Goal: Information Seeking & Learning: Find contact information

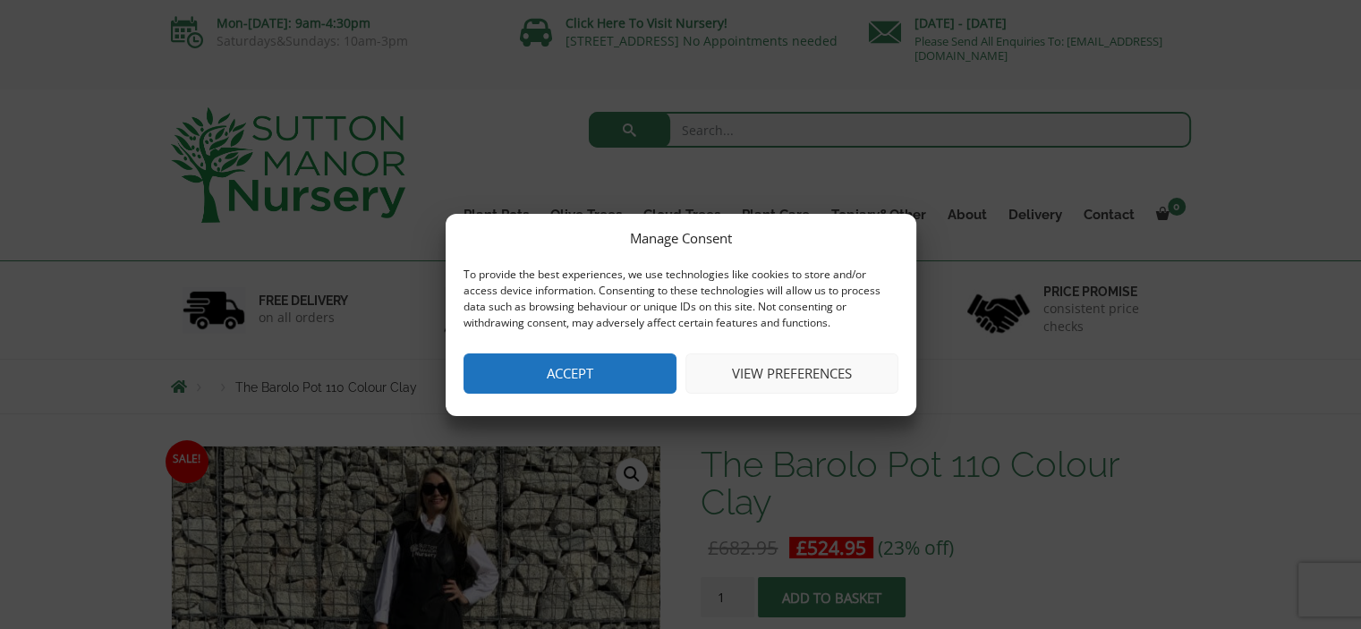
click at [773, 377] on button "View preferences" at bounding box center [792, 374] width 213 height 40
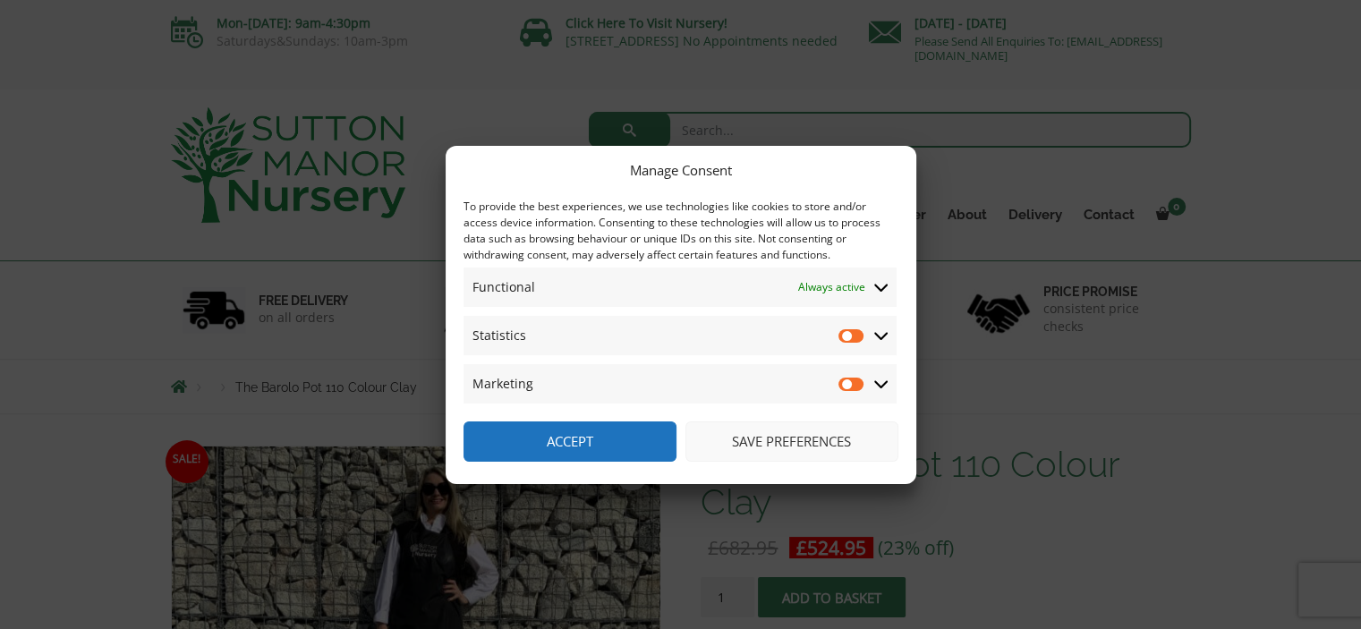
click at [881, 285] on icon at bounding box center [881, 287] width 14 height 16
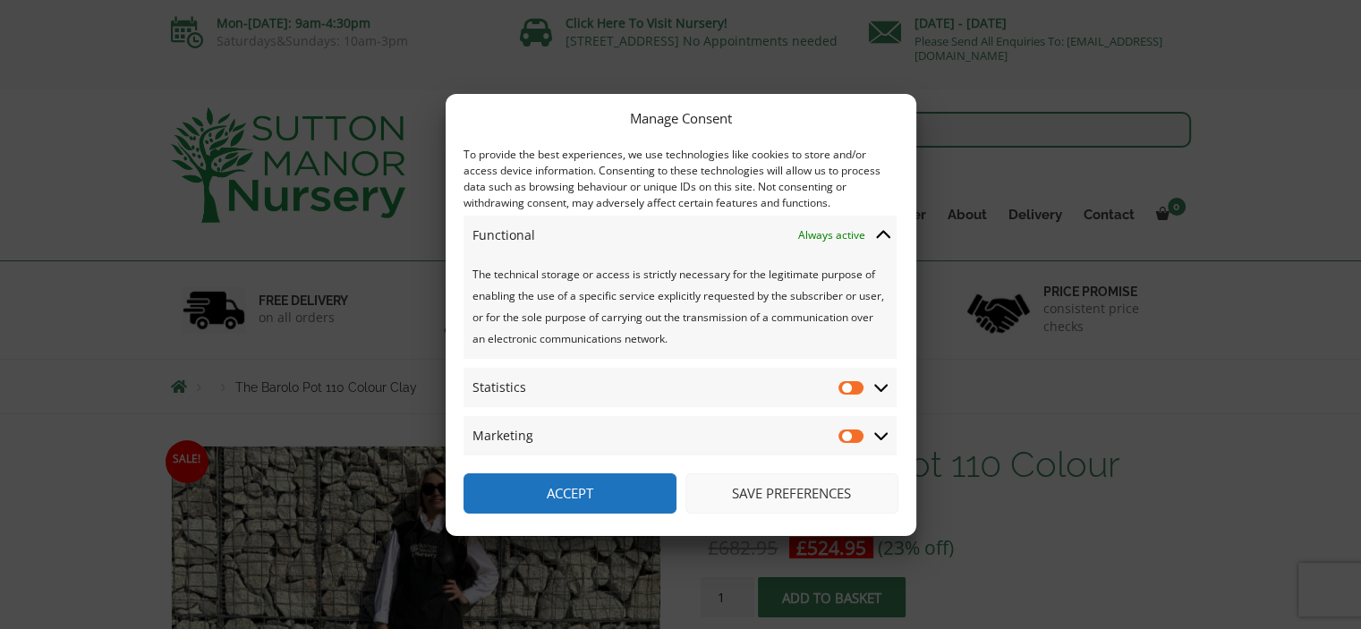
click at [885, 235] on icon at bounding box center [883, 234] width 14 height 8
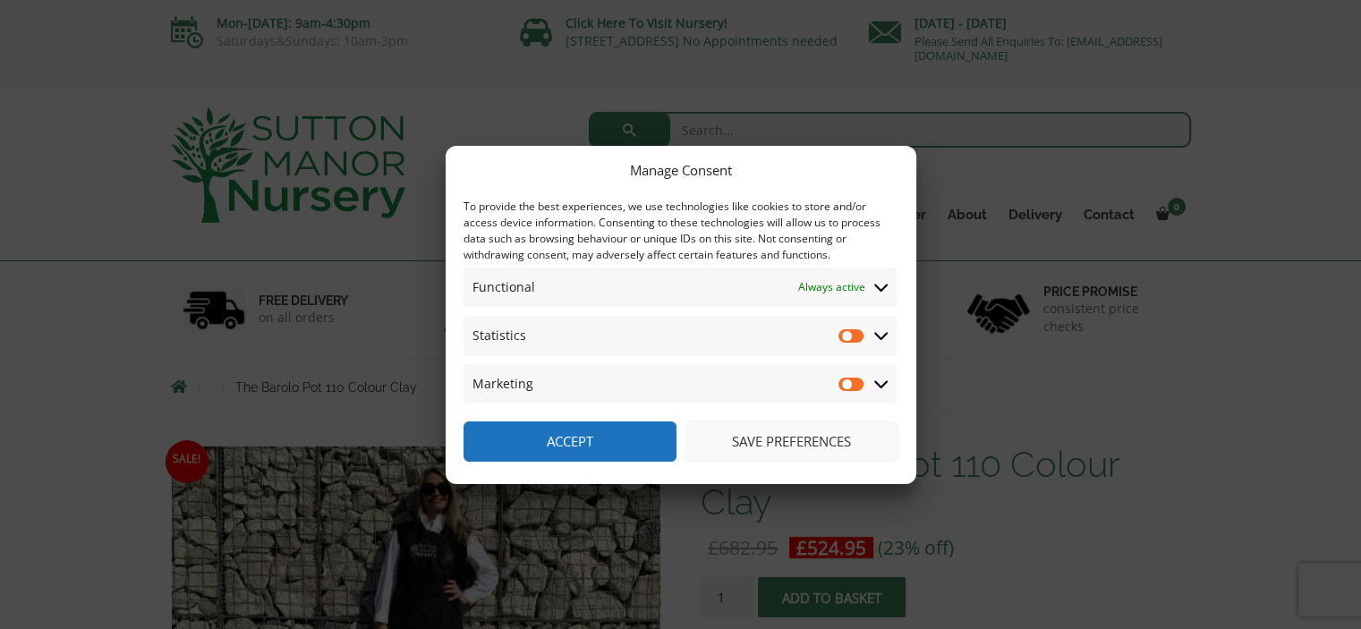
click at [883, 332] on icon at bounding box center [881, 336] width 14 height 16
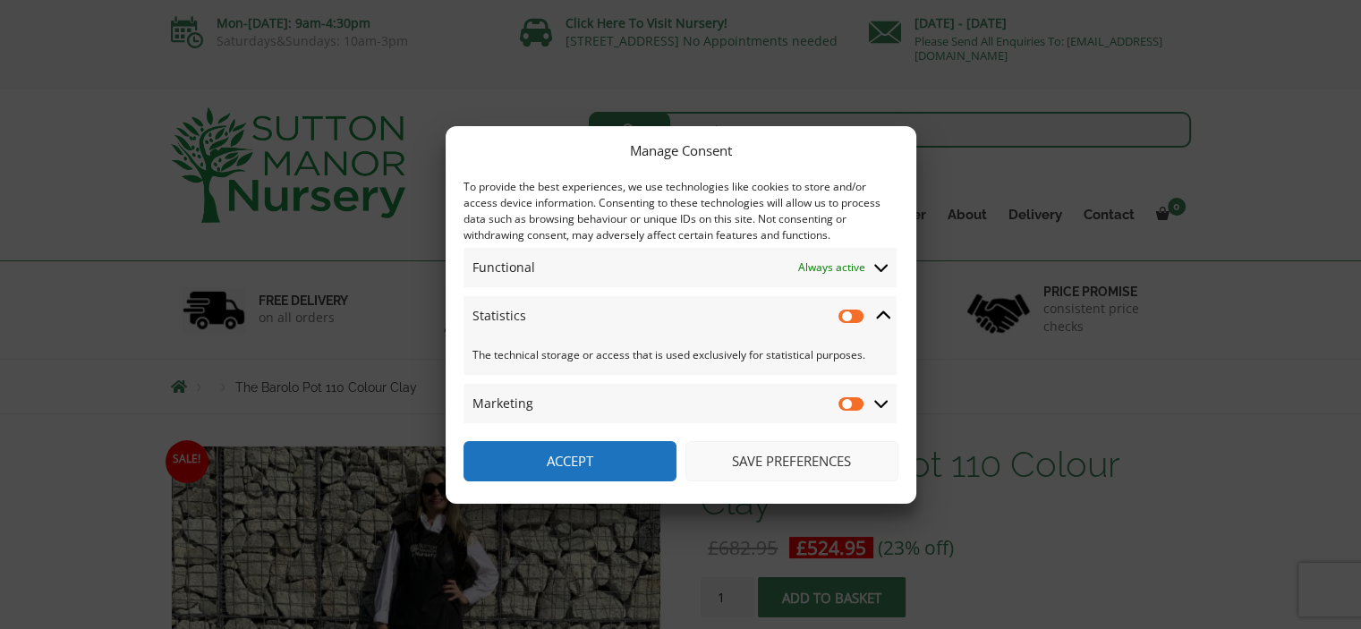
click at [886, 311] on icon at bounding box center [883, 316] width 14 height 16
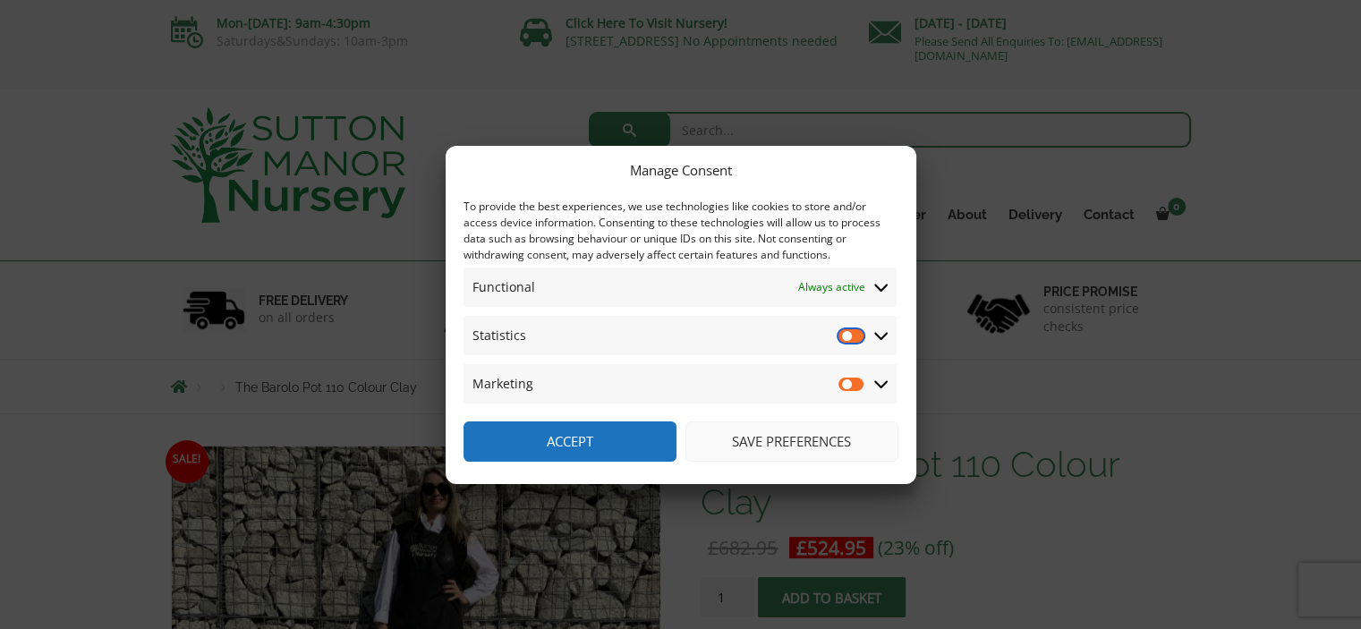
drag, startPoint x: 841, startPoint y: 329, endPoint x: 857, endPoint y: 333, distance: 15.6
click at [857, 333] on input "Statistics" at bounding box center [852, 336] width 27 height 18
drag, startPoint x: 857, startPoint y: 333, endPoint x: 843, endPoint y: 334, distance: 13.5
click at [843, 334] on input "Statistics" at bounding box center [852, 336] width 27 height 18
checkbox input "false"
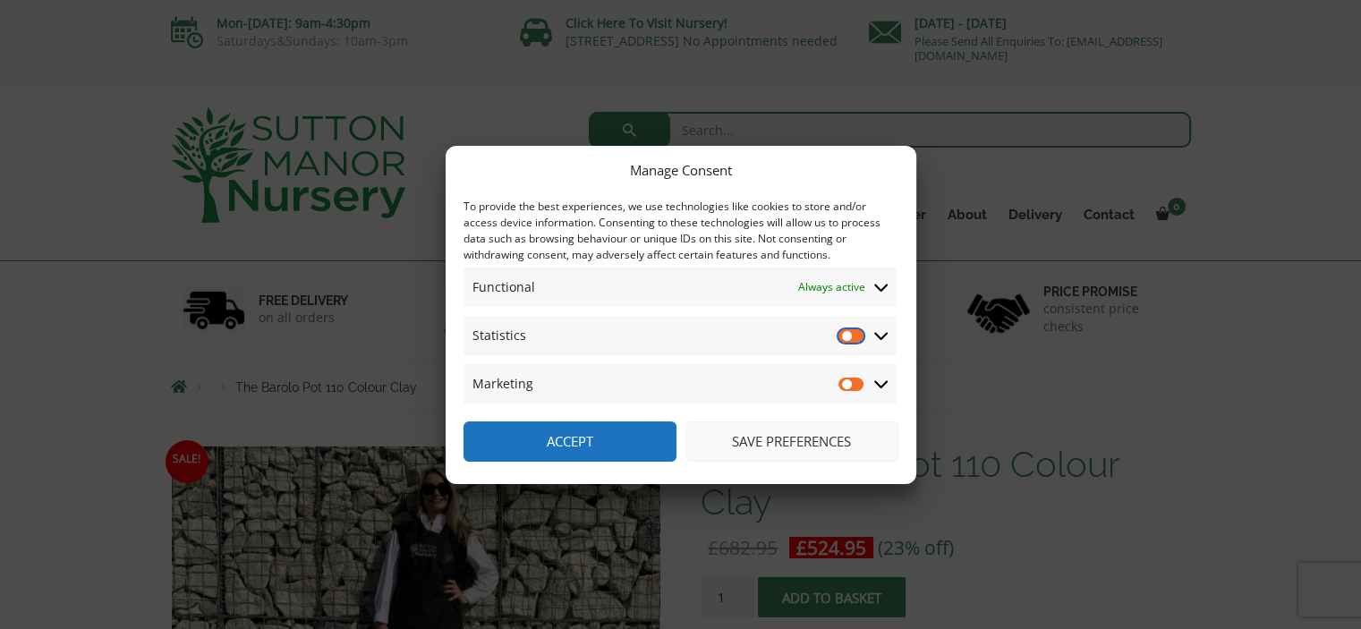
scroll to position [90, 0]
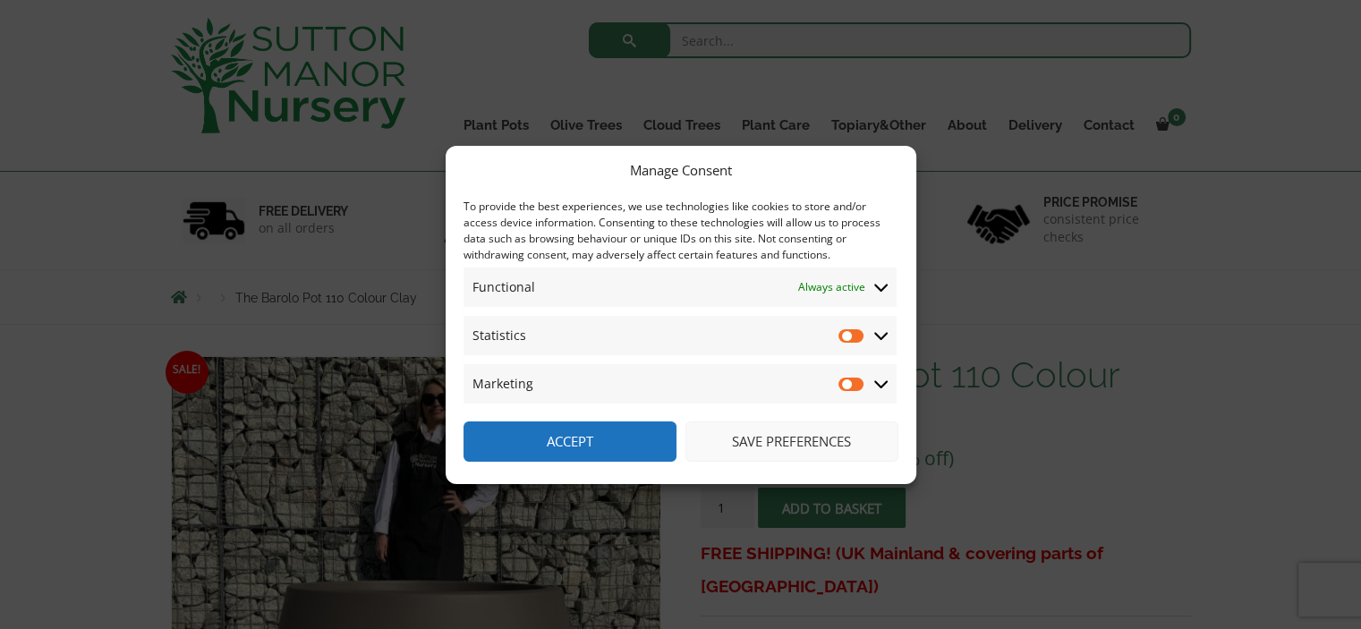
click at [1062, 276] on div "Manage Consent To provide the best experiences, we use technologies like cookie…" at bounding box center [680, 314] width 1361 height 629
click at [936, 110] on div "Manage Consent To provide the best experiences, we use technologies like cookie…" at bounding box center [680, 314] width 1361 height 629
click at [780, 436] on button "Save preferences" at bounding box center [792, 442] width 213 height 40
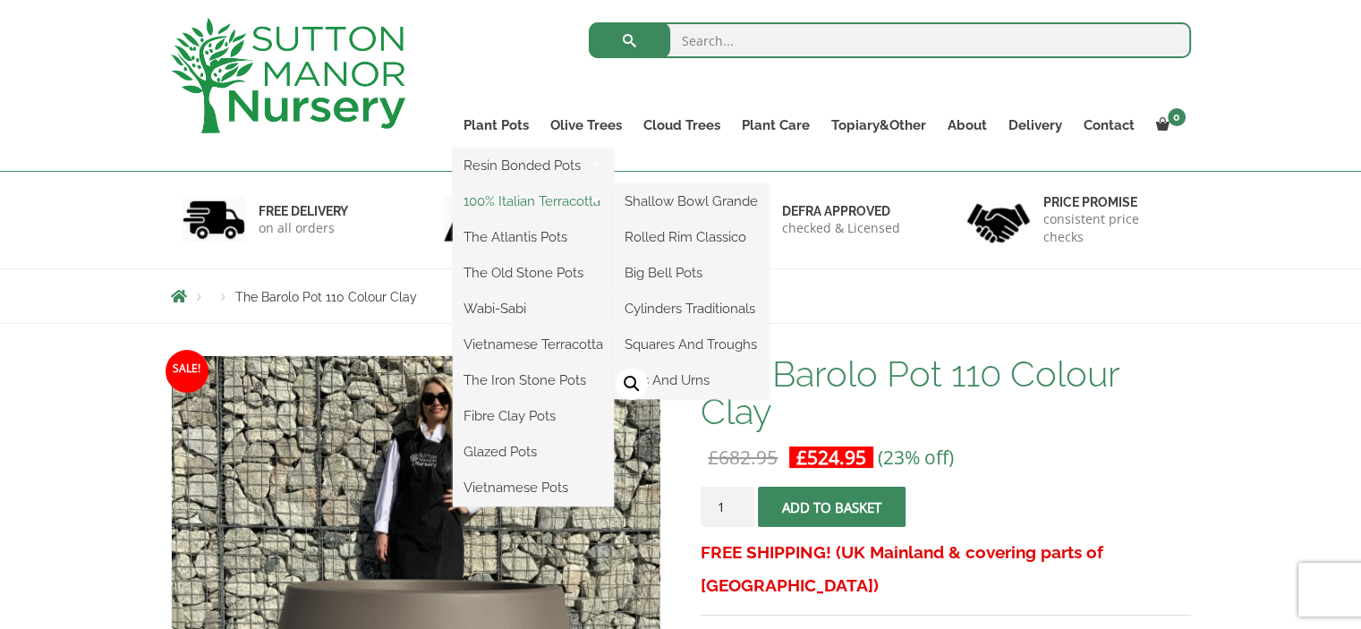
click at [503, 200] on link "100% Italian Terracotta" at bounding box center [533, 201] width 161 height 27
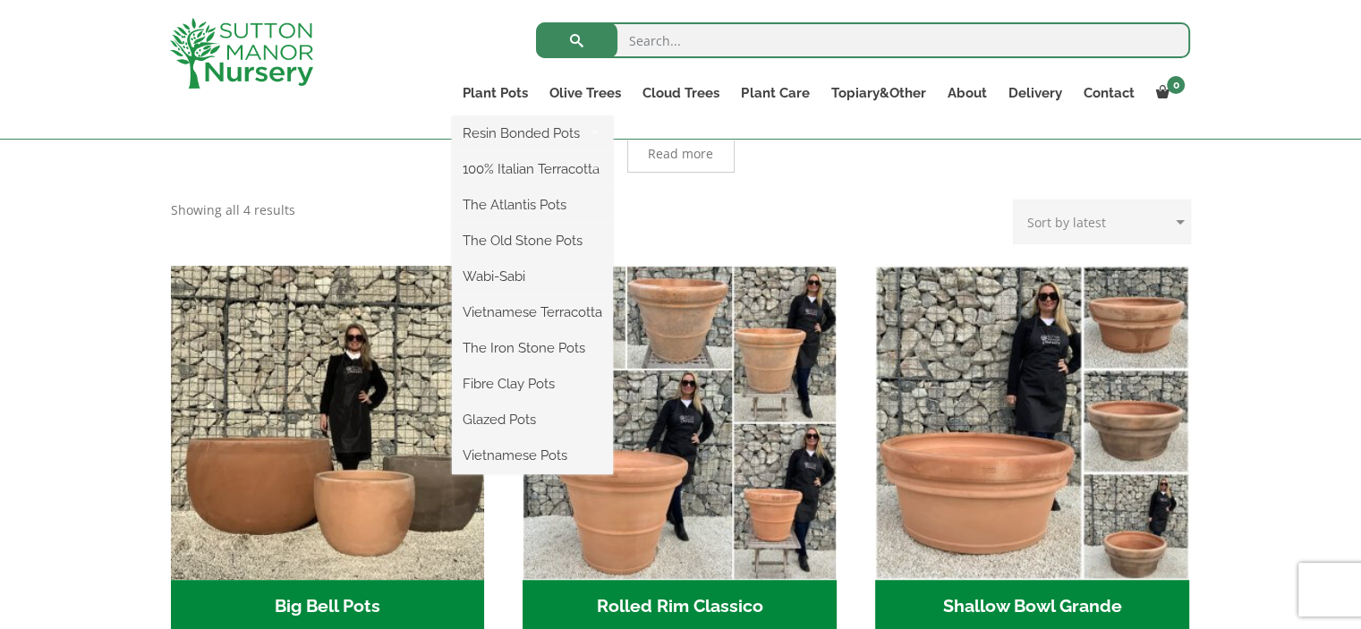
scroll to position [537, 0]
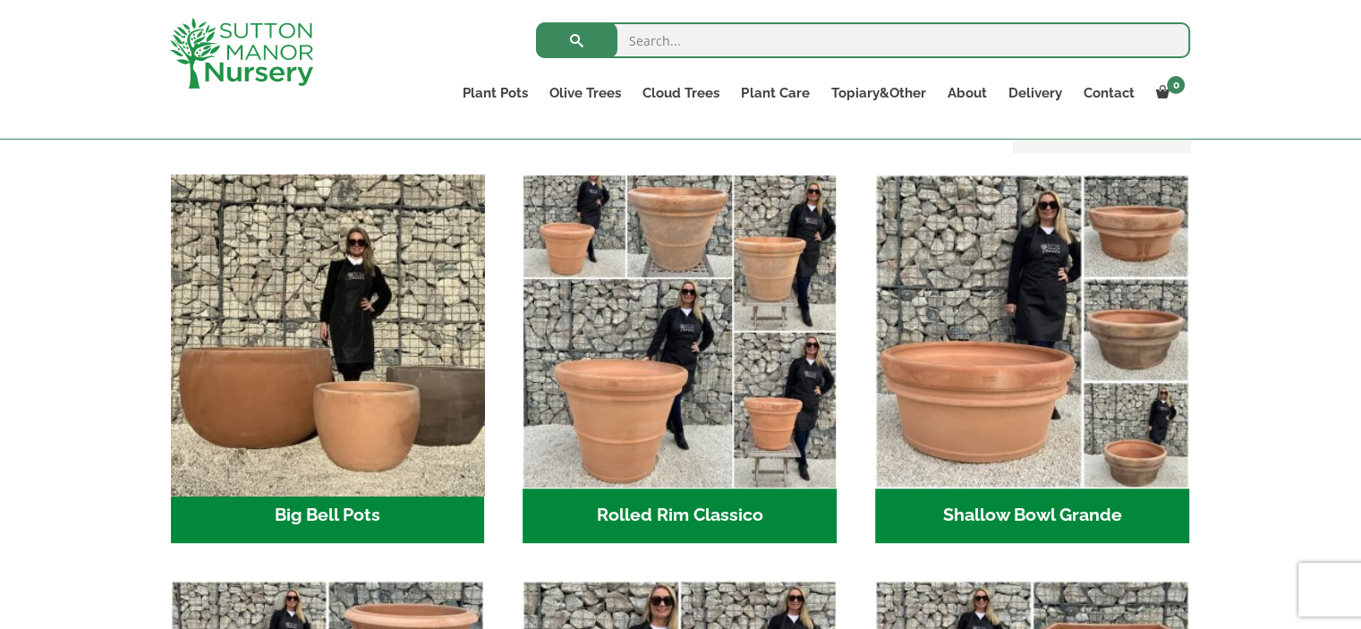
click at [236, 391] on img "Visit product category Big Bell Pots" at bounding box center [327, 330] width 329 height 329
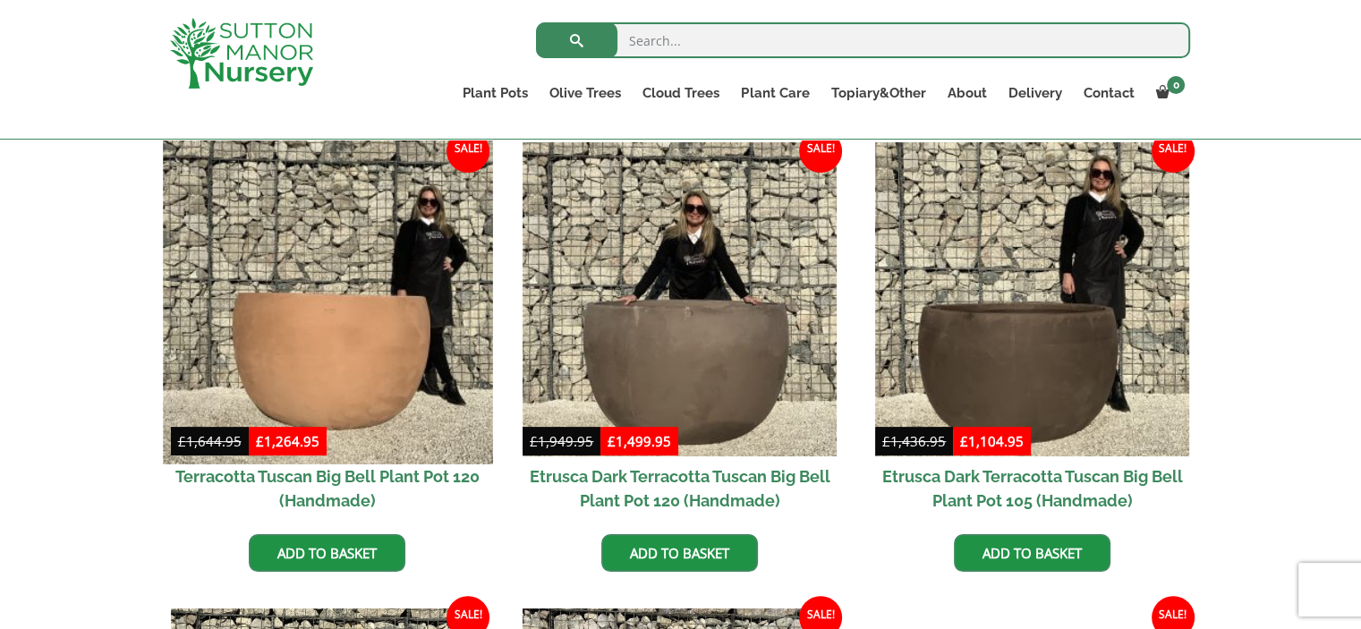
scroll to position [358, 0]
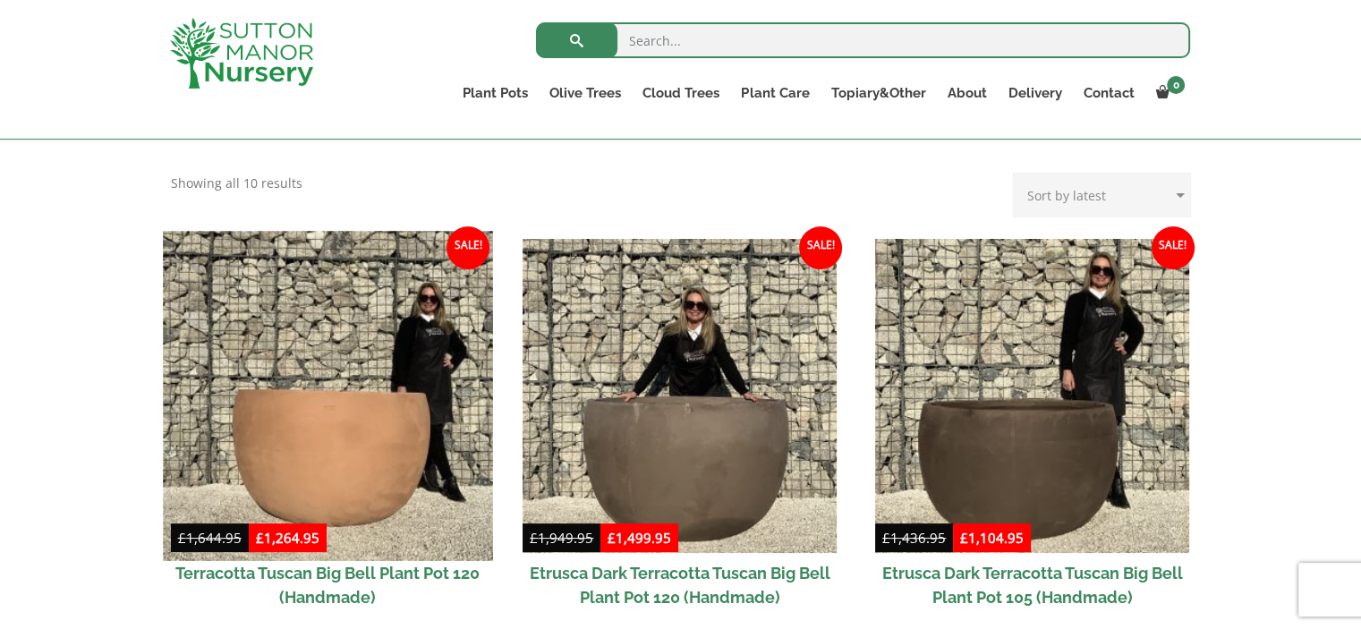
click at [438, 348] on img at bounding box center [327, 395] width 329 height 329
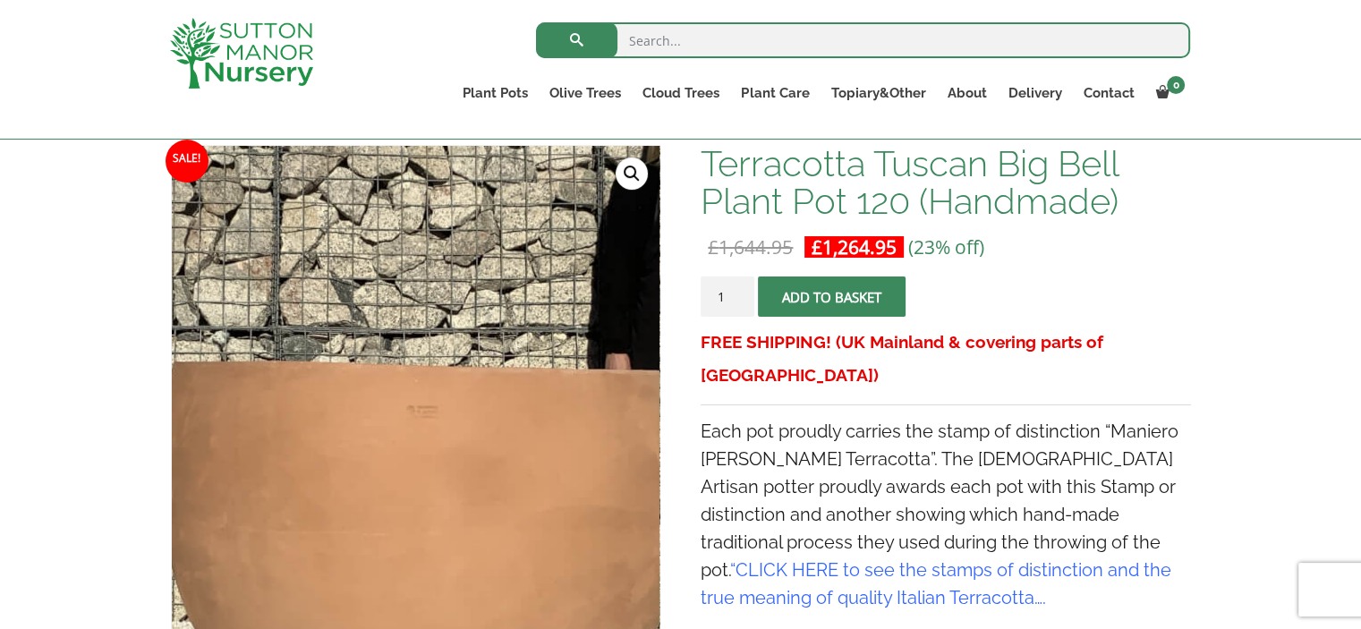
scroll to position [179, 0]
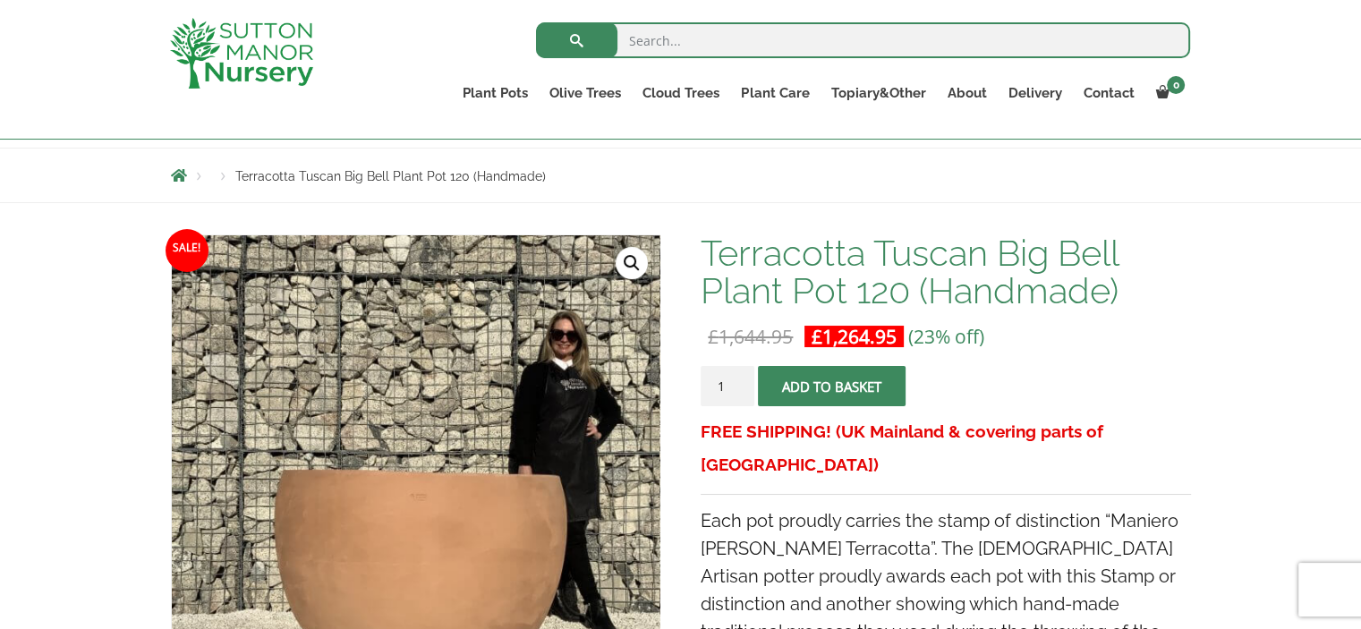
click at [635, 259] on link "🔍" at bounding box center [632, 263] width 32 height 32
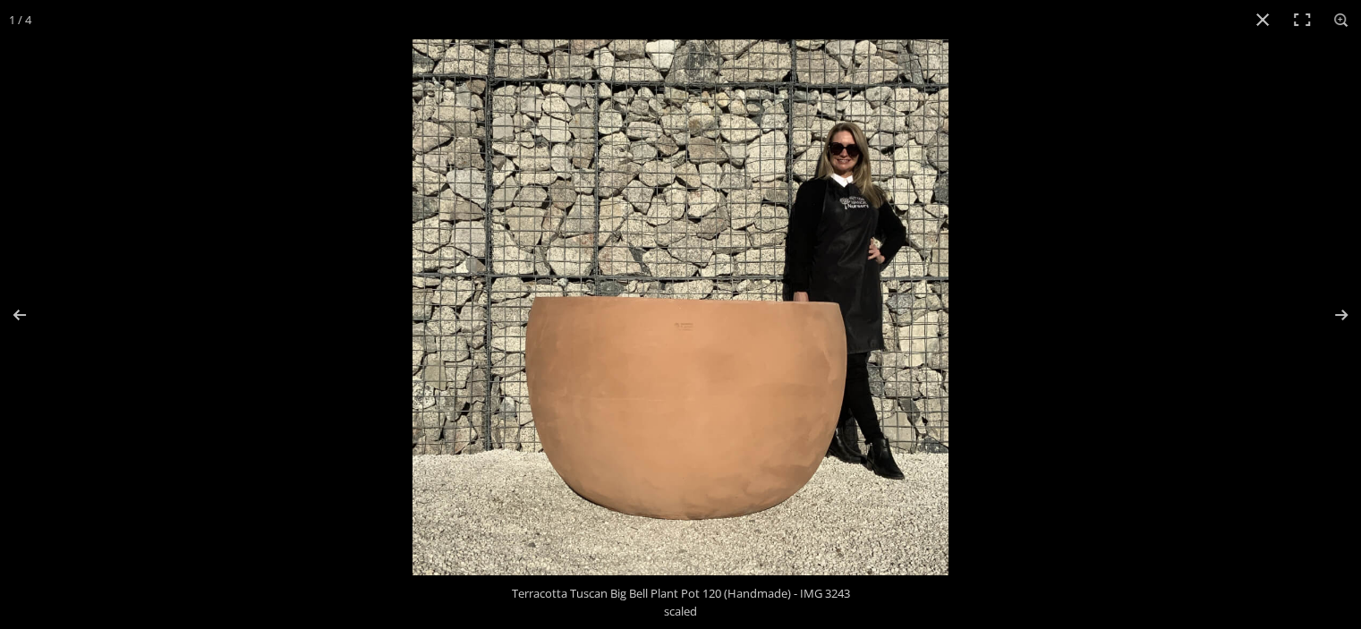
click at [681, 325] on img at bounding box center [681, 307] width 536 height 536
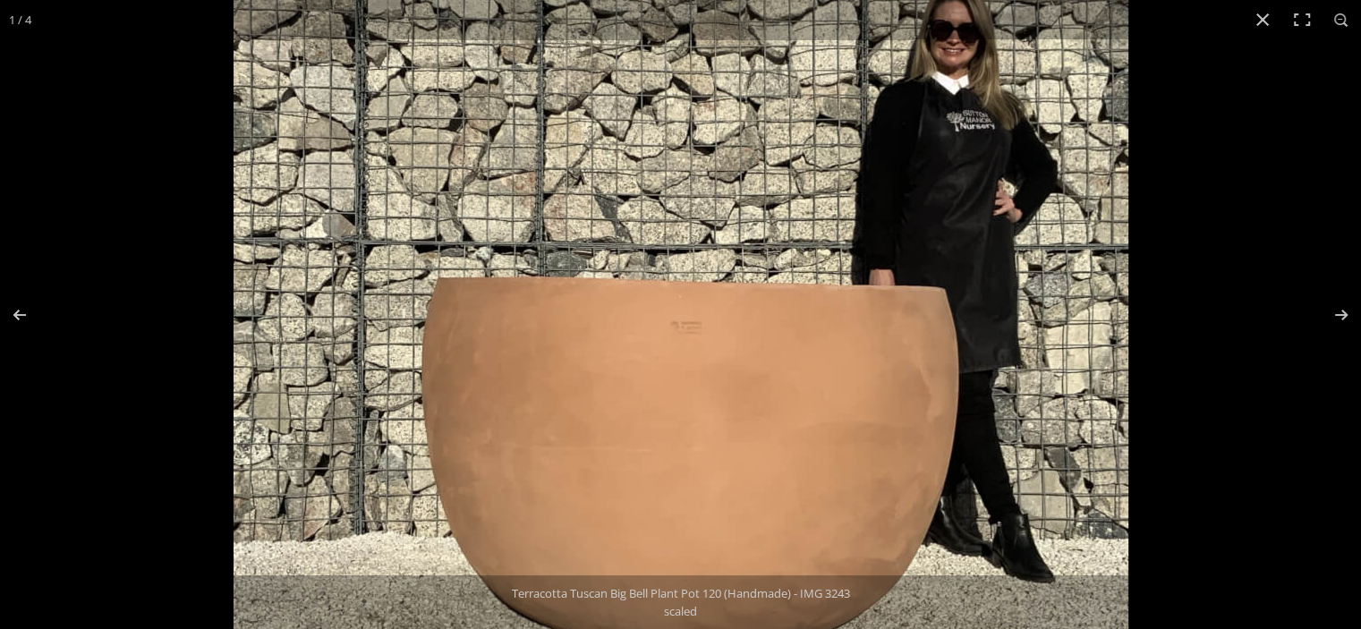
click at [681, 325] on img at bounding box center [681, 295] width 895 height 895
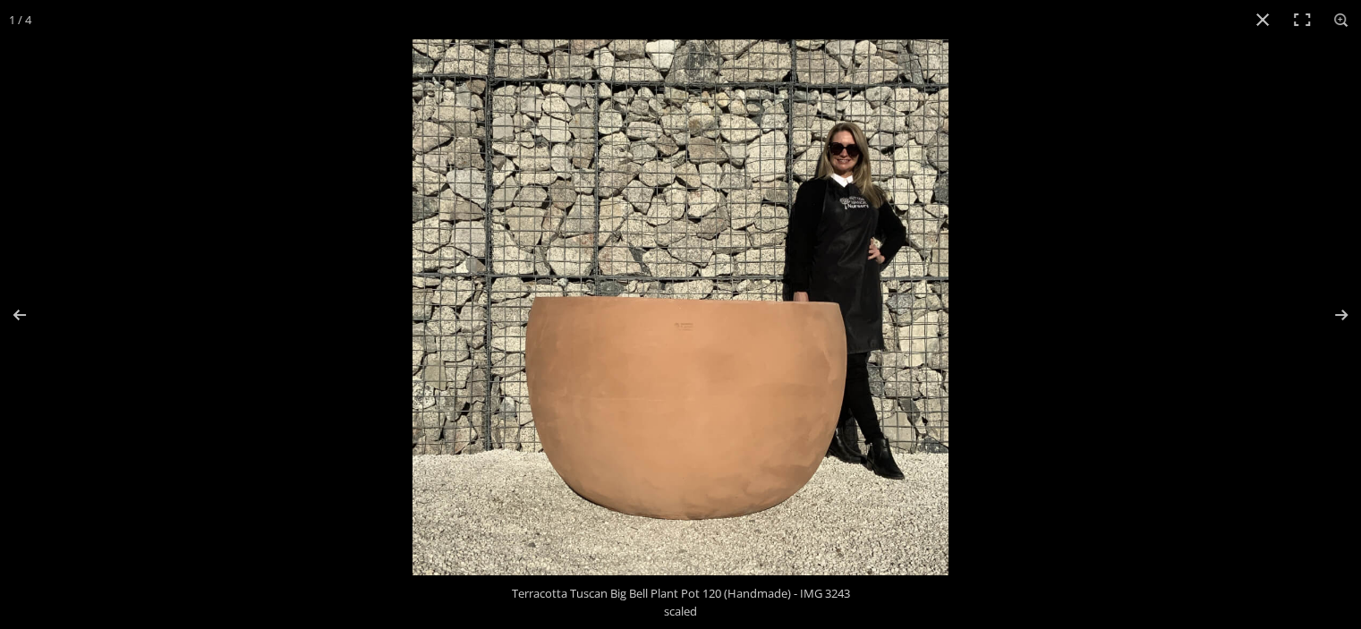
click at [681, 325] on img at bounding box center [681, 307] width 536 height 536
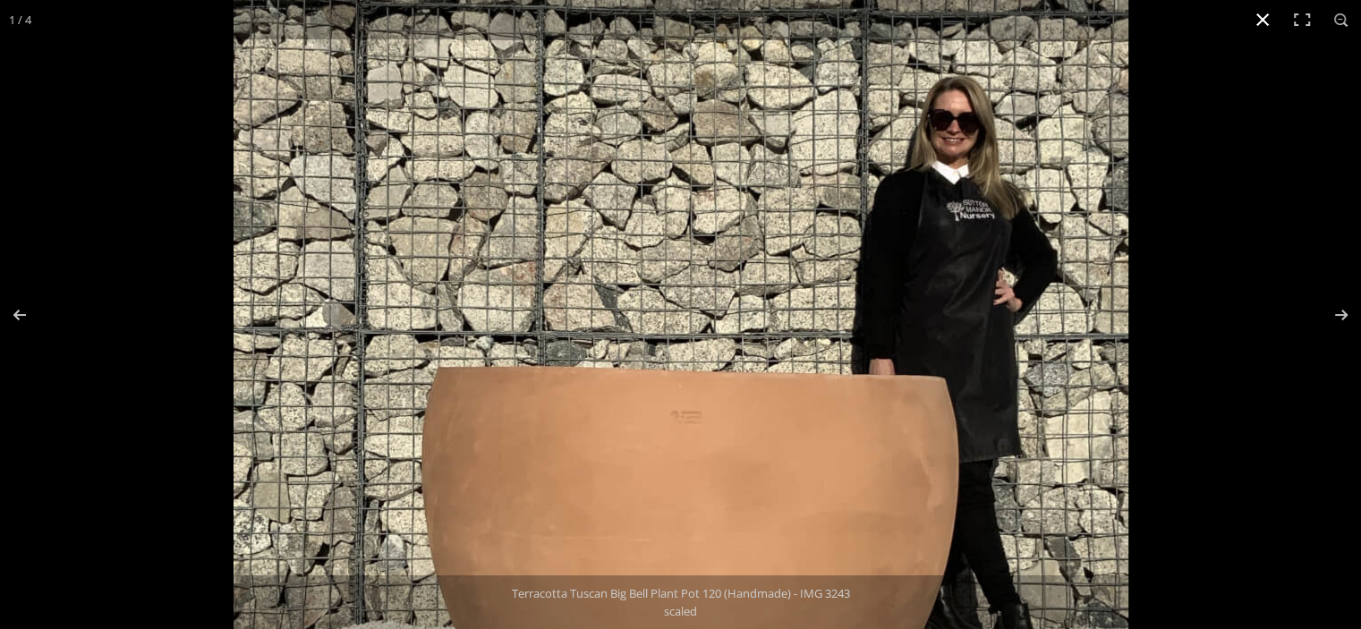
click at [1260, 28] on button "Close (Esc)" at bounding box center [1262, 19] width 39 height 39
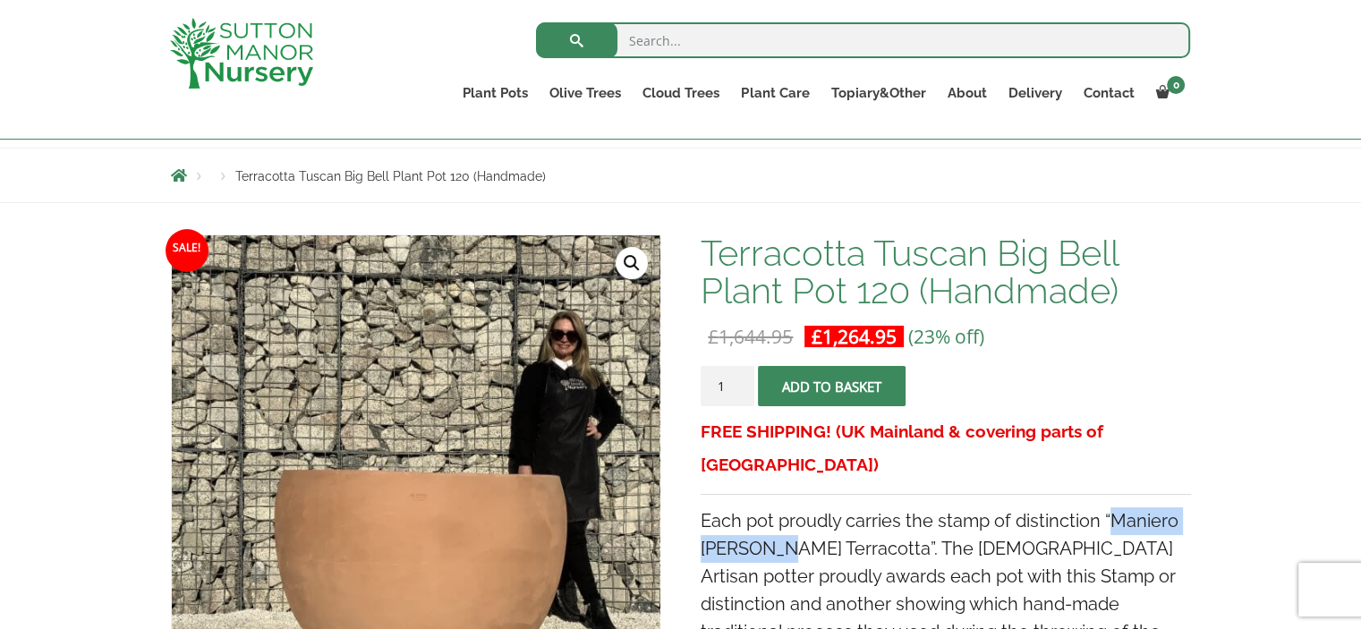
drag, startPoint x: 775, startPoint y: 516, endPoint x: 1109, endPoint y: 487, distance: 335.1
click at [1109, 510] on span "Each pot proudly carries the stamp of distinction “Maniero Di Sutton Terracotta…" at bounding box center [940, 604] width 478 height 188
copy span "Maniero Di Sutton"
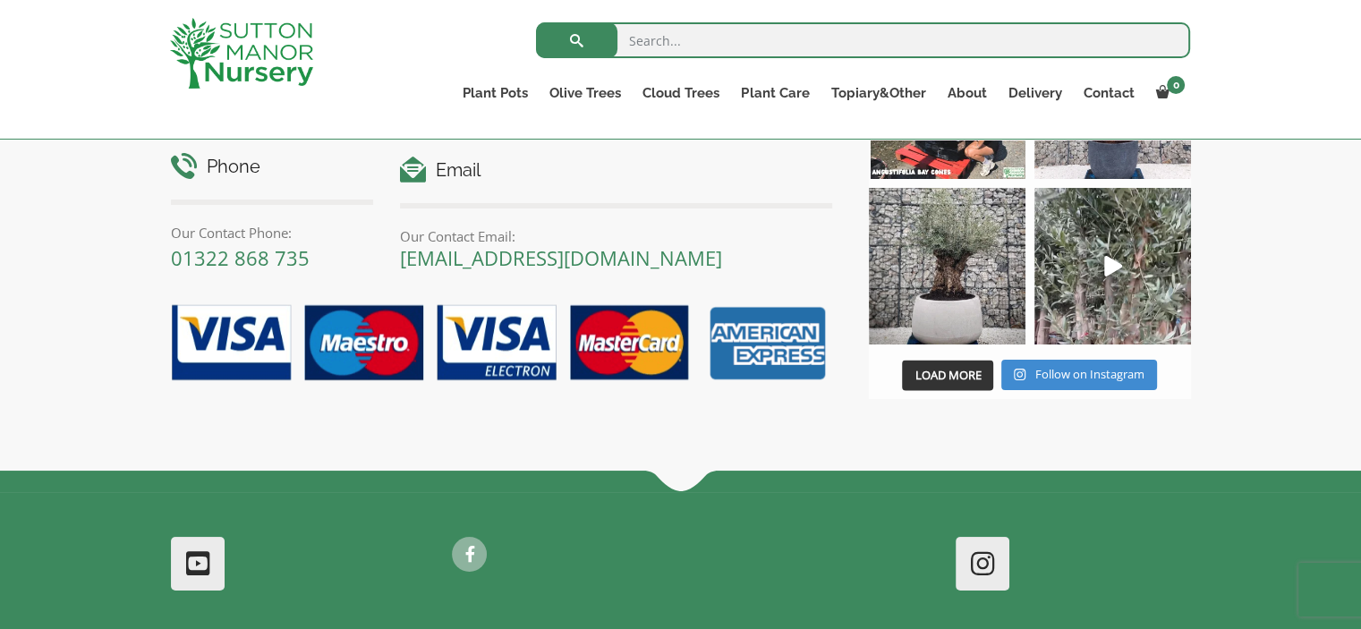
scroll to position [3133, 0]
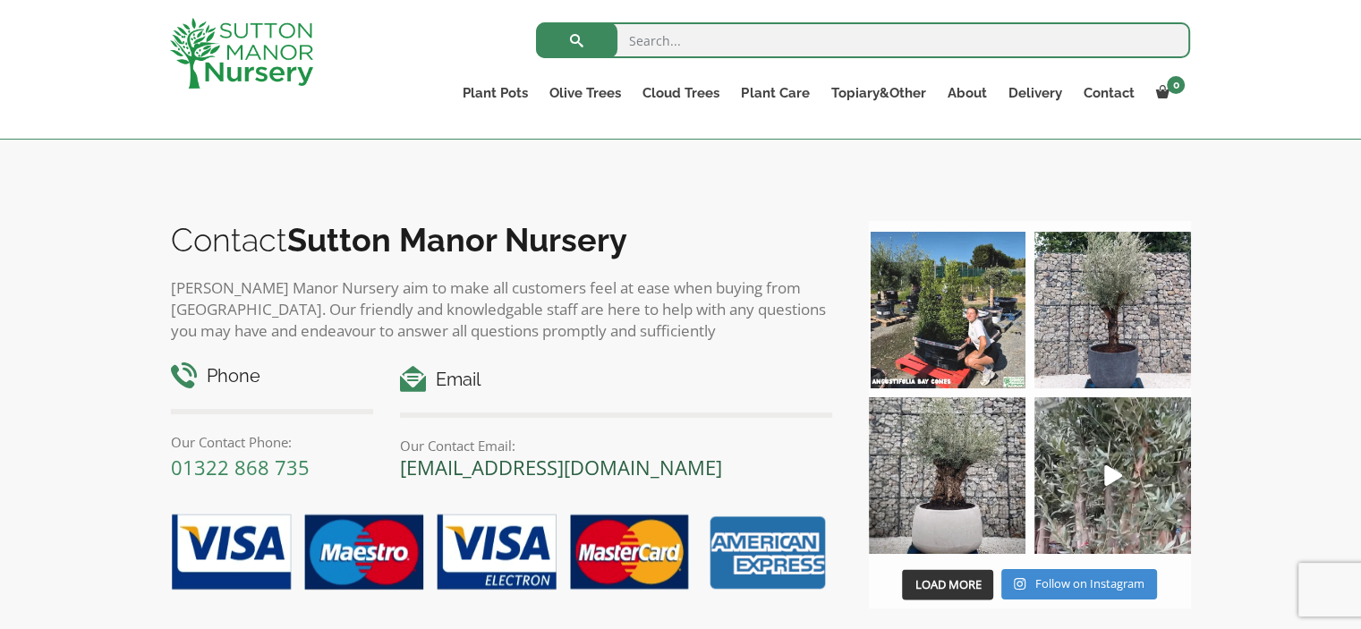
click at [501, 481] on link "[EMAIL_ADDRESS][DOMAIN_NAME]" at bounding box center [561, 467] width 322 height 27
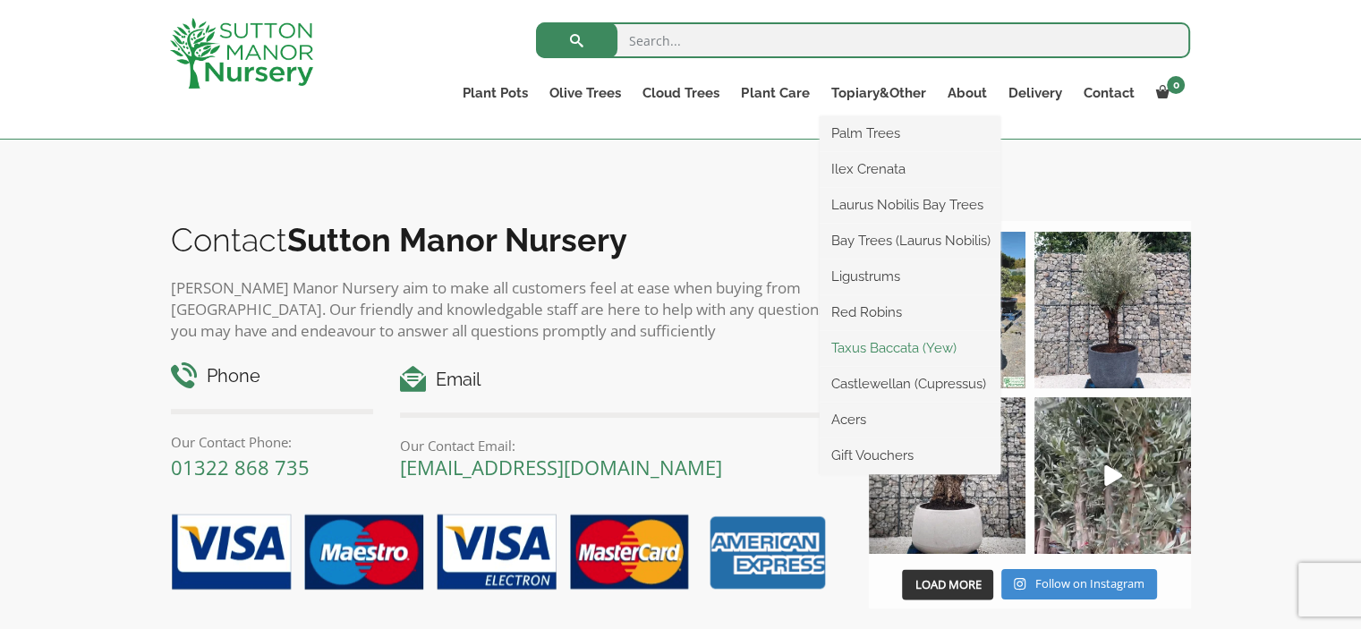
click at [859, 345] on link "Taxus Baccata (Yew)" at bounding box center [910, 348] width 181 height 27
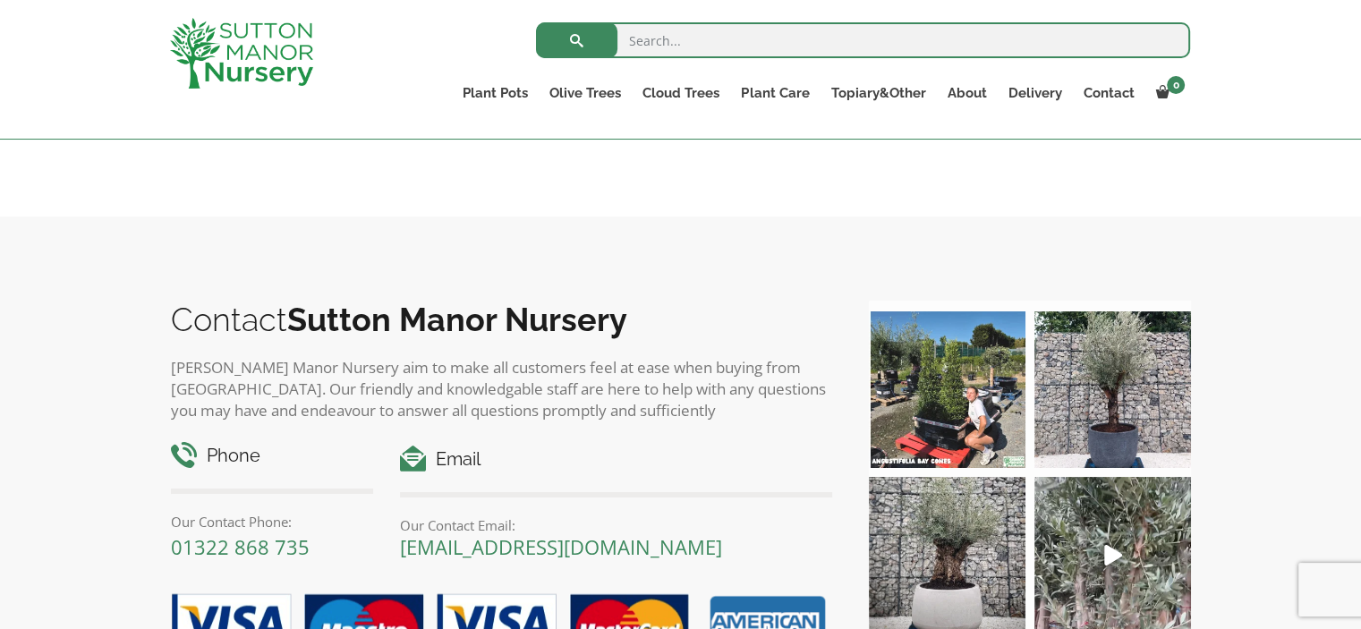
scroll to position [1074, 0]
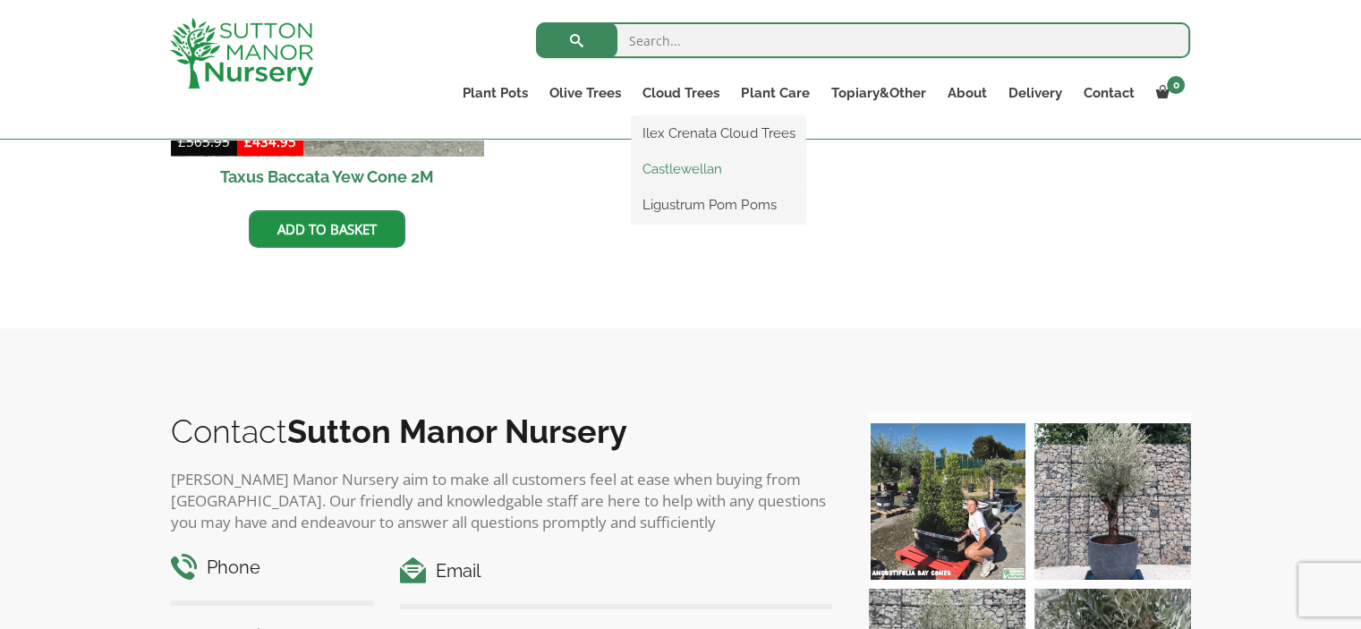
click at [676, 164] on link "Castlewellan" at bounding box center [719, 169] width 174 height 27
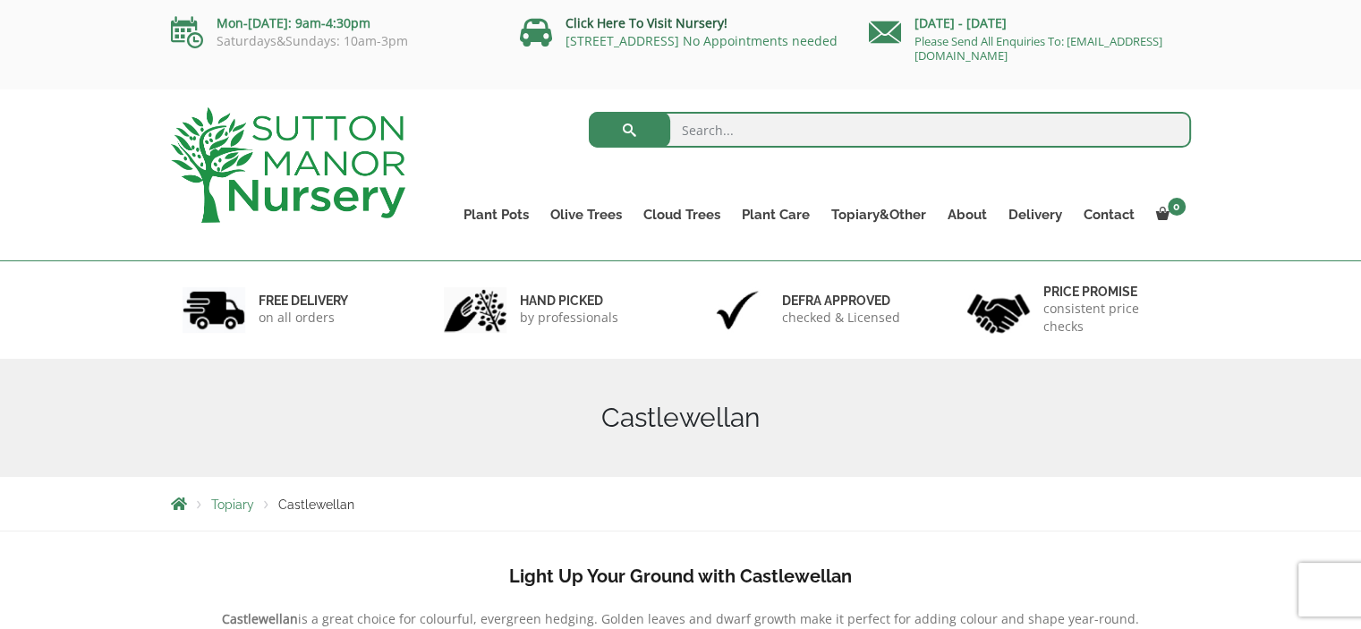
click at [646, 26] on link "Click Here To Visit Nursery!" at bounding box center [647, 22] width 162 height 17
